Goal: Information Seeking & Learning: Learn about a topic

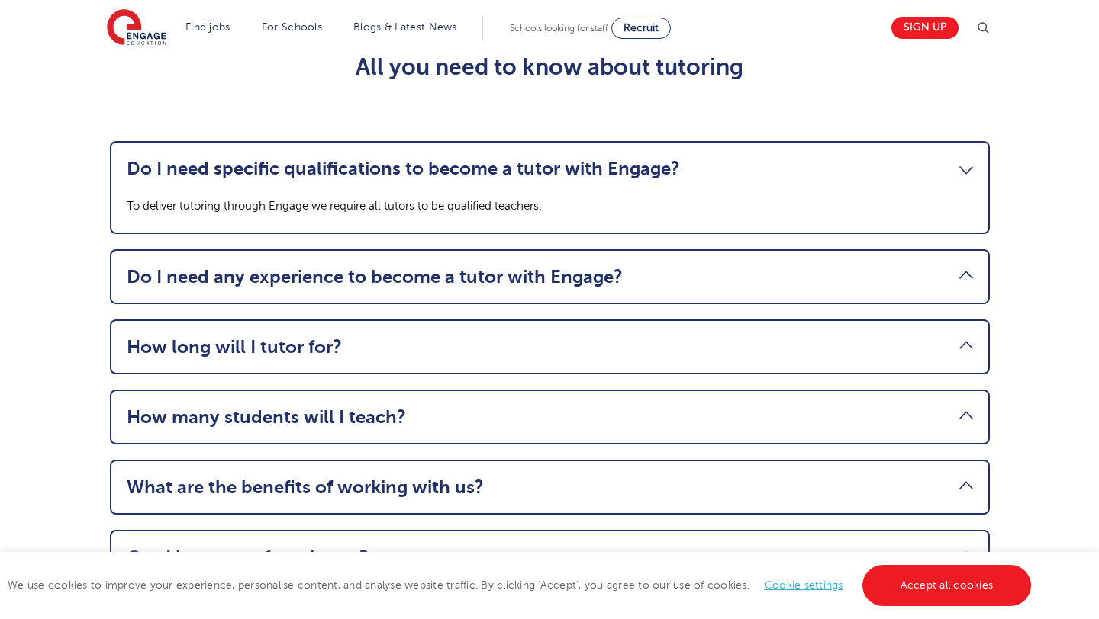
scroll to position [1691, 0]
click at [334, 280] on link "Do I need any experience to become a tutor with Engage?" at bounding box center [550, 275] width 846 height 21
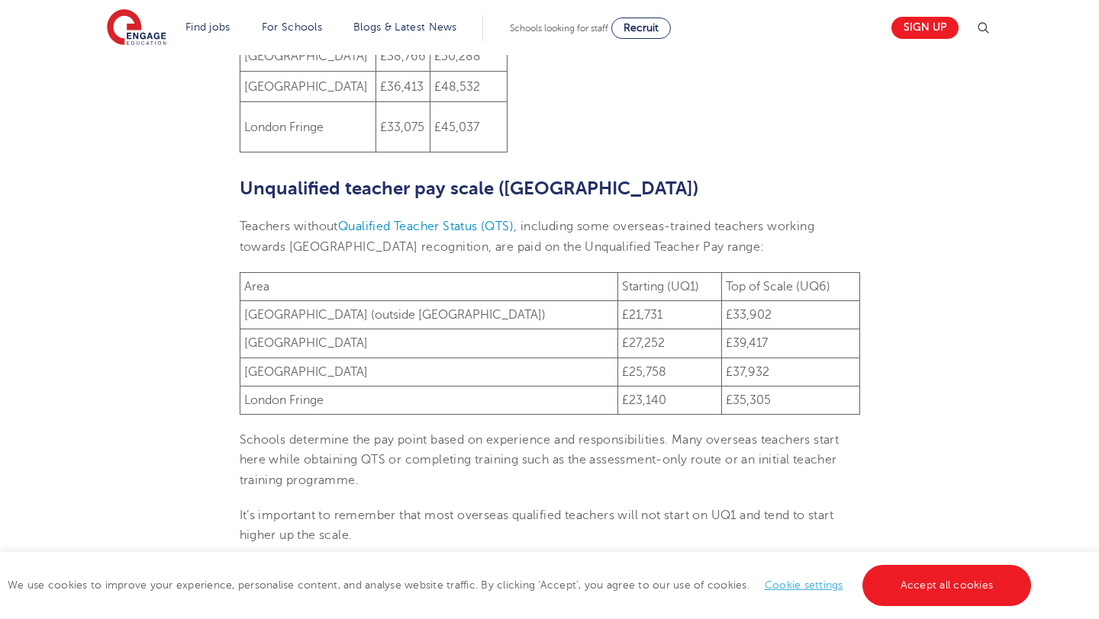
scroll to position [1120, 0]
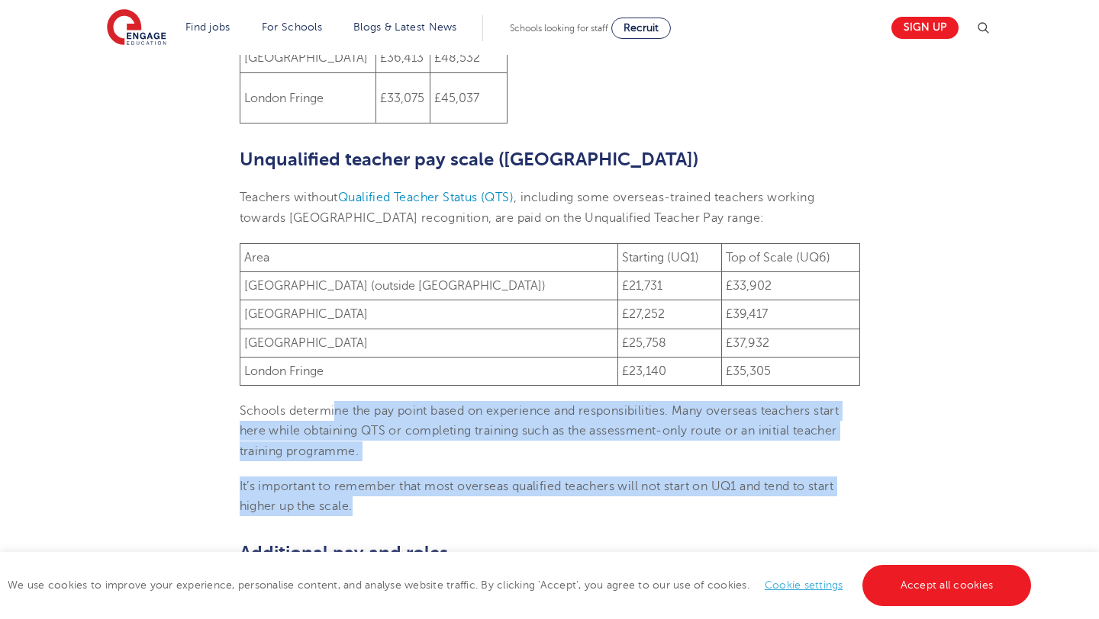
drag, startPoint x: 337, startPoint y: 396, endPoint x: 403, endPoint y: 496, distance: 119.6
click at [403, 496] on section "[DATE] How much do teachers get paid in [GEOGRAPHIC_DATA]? (Academic year 2024/…" at bounding box center [549, 231] width 925 height 1860
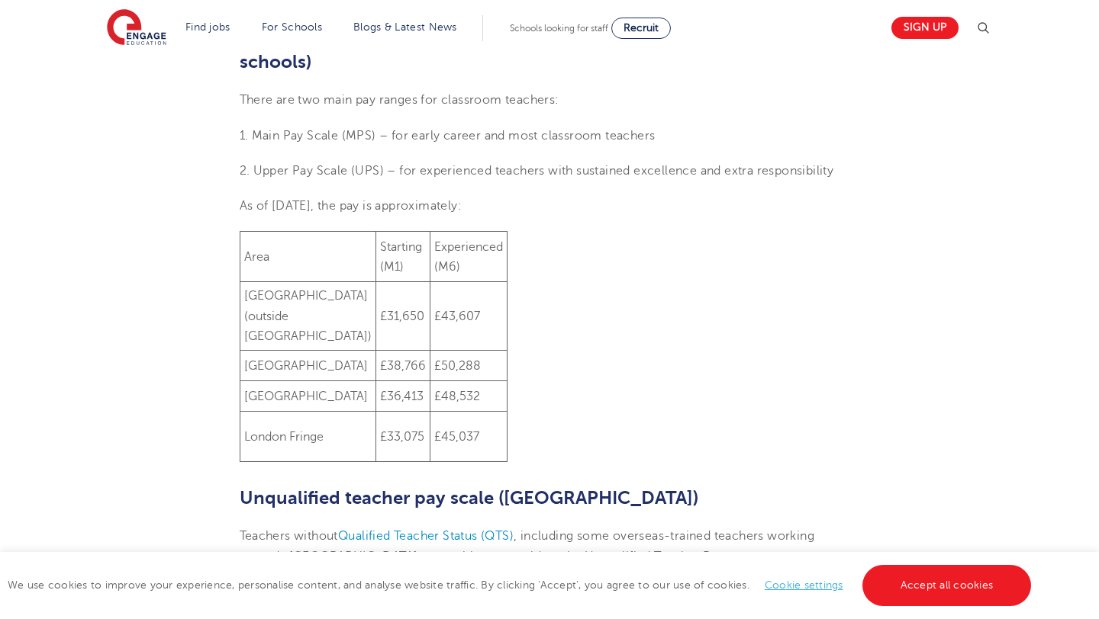
scroll to position [1041, 0]
